Goal: Use online tool/utility: Utilize a website feature to perform a specific function

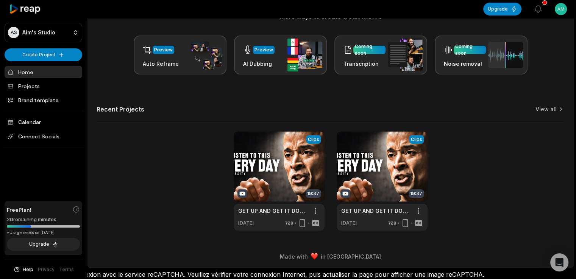
click at [525, 148] on div "View Clips Clips 19:37 GET UP AND GET IT DONE IN [DATE] - Powerful Motivational…" at bounding box center [331, 181] width 468 height 99
click at [163, 154] on div "View Clips Clips 19:37 GET UP AND GET IT DONE IN [DATE] - Powerful Motivational…" at bounding box center [331, 181] width 468 height 99
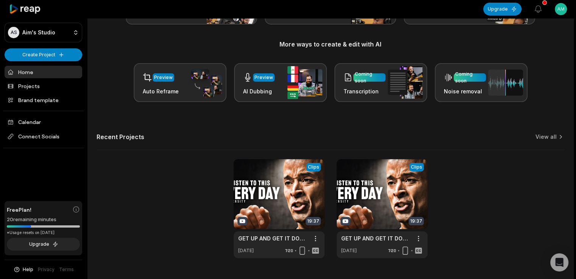
scroll to position [81, 0]
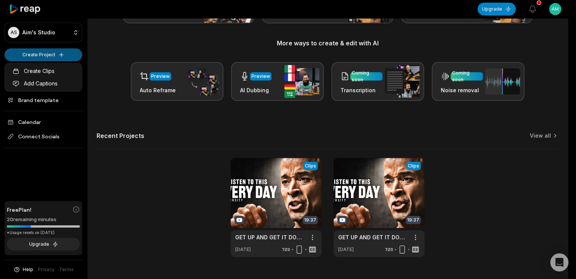
click at [56, 55] on html "AS Aim's Studio Create Project Home Projects Brand template Calendar Connect So…" at bounding box center [288, 58] width 576 height 279
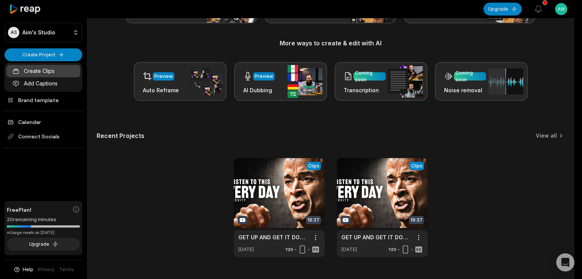
click at [57, 67] on link "Create Clips" at bounding box center [43, 71] width 74 height 12
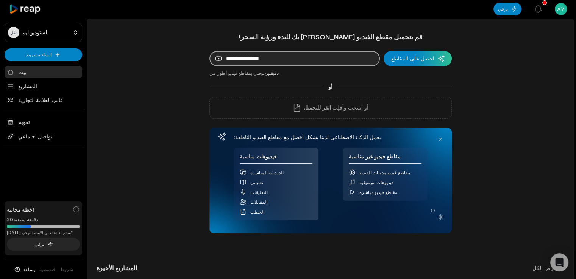
click at [270, 63] on input at bounding box center [294, 58] width 170 height 15
paste input "**********"
type input "**********"
click at [384, 51] on button "احصل على المقاطع" at bounding box center [418, 58] width 68 height 15
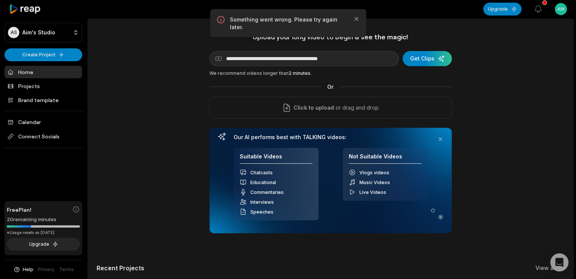
click at [494, 64] on div "**********" at bounding box center [330, 211] width 486 height 357
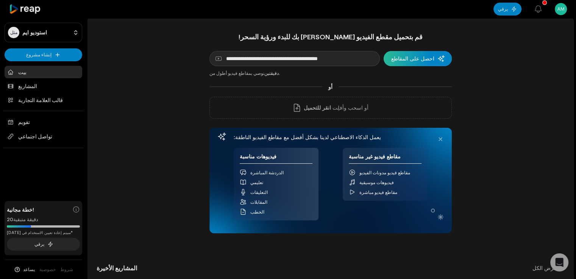
click at [432, 59] on div "submit" at bounding box center [418, 58] width 68 height 15
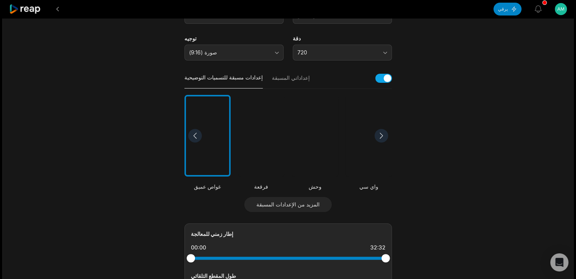
scroll to position [130, 0]
click at [271, 143] on div at bounding box center [261, 135] width 46 height 82
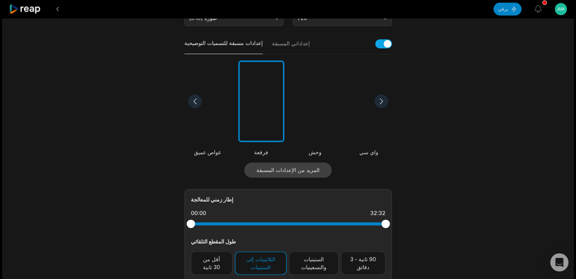
scroll to position [277, 0]
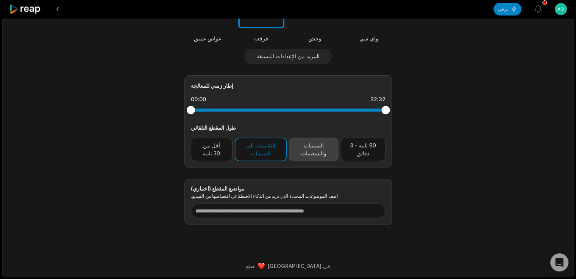
click at [303, 150] on font "الستينيات والتسعينيات" at bounding box center [313, 149] width 25 height 14
click at [280, 150] on button "الثلاثينيات إلى الستينيات" at bounding box center [261, 149] width 52 height 23
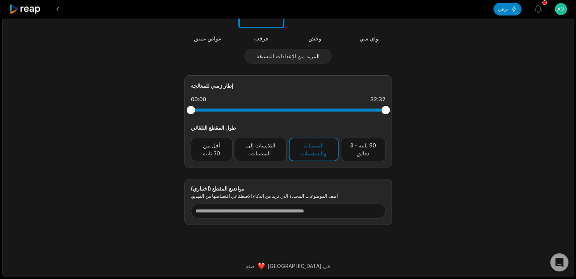
scroll to position [0, 0]
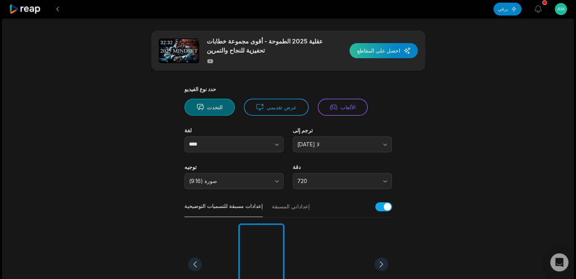
click at [381, 52] on div "button" at bounding box center [383, 50] width 68 height 15
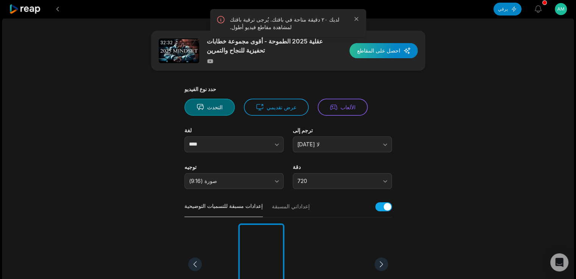
click at [384, 50] on div "button" at bounding box center [383, 50] width 68 height 15
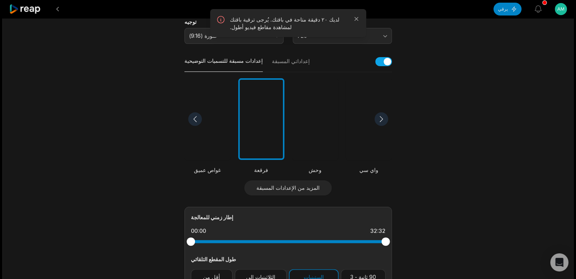
scroll to position [171, 0]
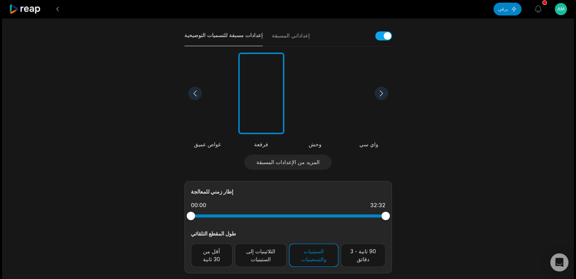
drag, startPoint x: 386, startPoint y: 212, endPoint x: 404, endPoint y: 218, distance: 18.2
click at [404, 218] on main "32:32 عقلية 2025 الطموحة - أقوى مجموعة خطابات تحفيزية للنجاح والتمرين احصل على …" at bounding box center [288, 96] width 367 height 472
drag, startPoint x: 383, startPoint y: 216, endPoint x: 316, endPoint y: 218, distance: 66.7
click at [316, 218] on div at bounding box center [316, 216] width 8 height 8
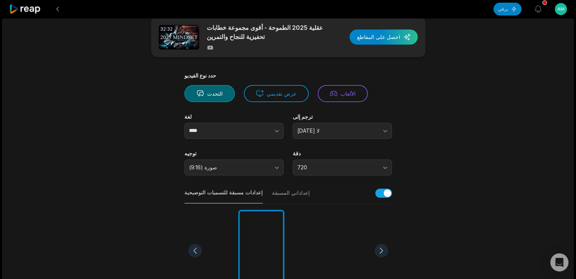
scroll to position [0, 0]
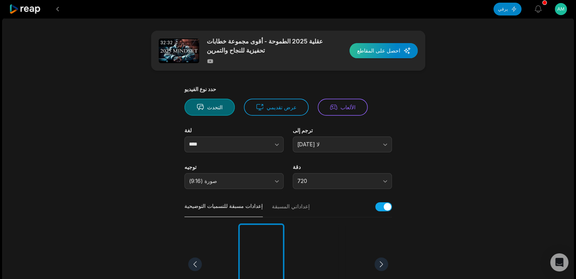
click at [389, 55] on div "button" at bounding box center [383, 50] width 68 height 15
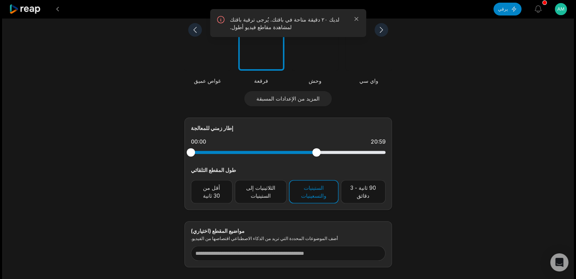
scroll to position [254, 0]
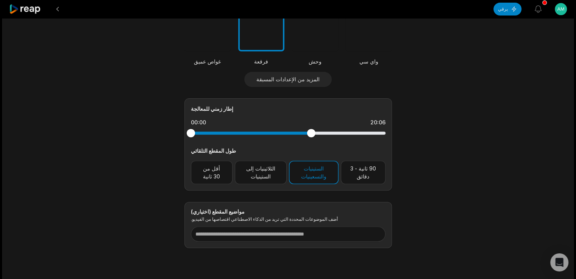
drag, startPoint x: 315, startPoint y: 134, endPoint x: 311, endPoint y: 134, distance: 4.2
click at [311, 134] on div at bounding box center [311, 133] width 8 height 8
click at [309, 136] on div at bounding box center [309, 133] width 8 height 8
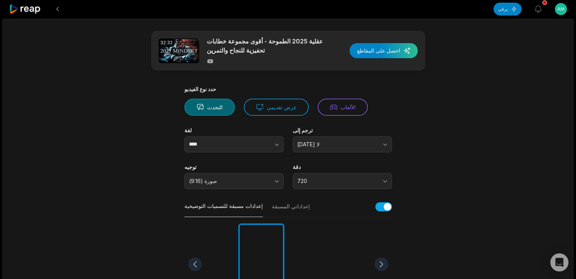
scroll to position [0, 0]
click at [392, 49] on div "button" at bounding box center [383, 50] width 68 height 15
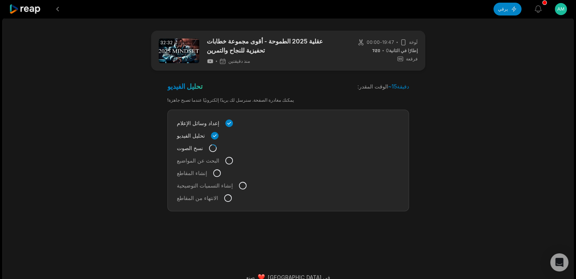
click at [519, 102] on div "32:32 عقلية 2025 الطموحة - أقوى مجموعة خطابات تحفيزية للنجاح والتمرين منذ دقيقت…" at bounding box center [287, 153] width 571 height 271
